Goal: Task Accomplishment & Management: Use online tool/utility

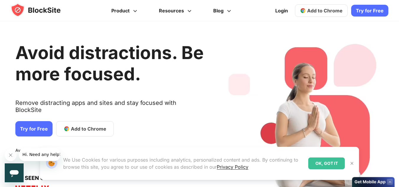
click at [41, 143] on div "Our Website uses cookies We Use Cookies for various purposes including analytic…" at bounding box center [199, 163] width 333 height 47
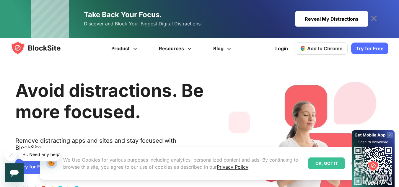
click at [331, 45] on span "Add to Chrome" at bounding box center [324, 48] width 35 height 6
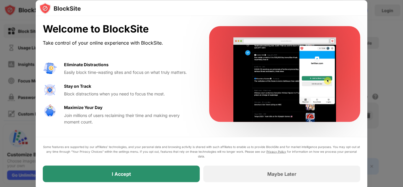
click at [118, 177] on div "I Accept" at bounding box center [121, 173] width 157 height 17
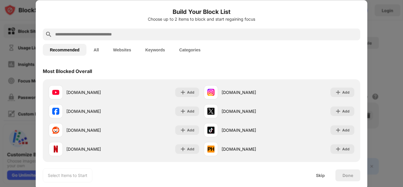
click at [378, 30] on div at bounding box center [201, 93] width 403 height 187
click at [114, 33] on input "text" at bounding box center [207, 34] width 304 height 7
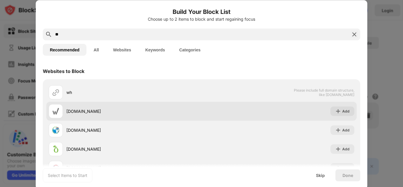
scroll to position [40, 0]
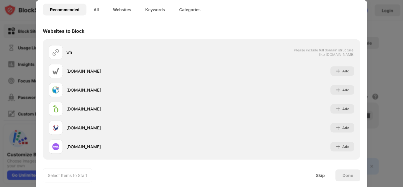
type input "**"
click at [382, 33] on div at bounding box center [201, 93] width 403 height 187
click at [317, 170] on div "Skip" at bounding box center [320, 175] width 23 height 12
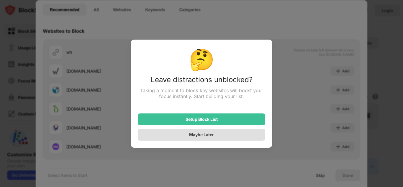
click at [213, 136] on div "Maybe Later" at bounding box center [201, 134] width 25 height 5
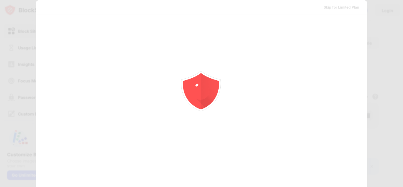
scroll to position [0, 0]
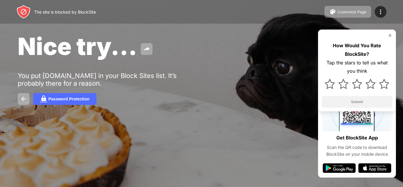
click at [390, 35] on img at bounding box center [390, 35] width 5 height 5
